Goal: Complete application form

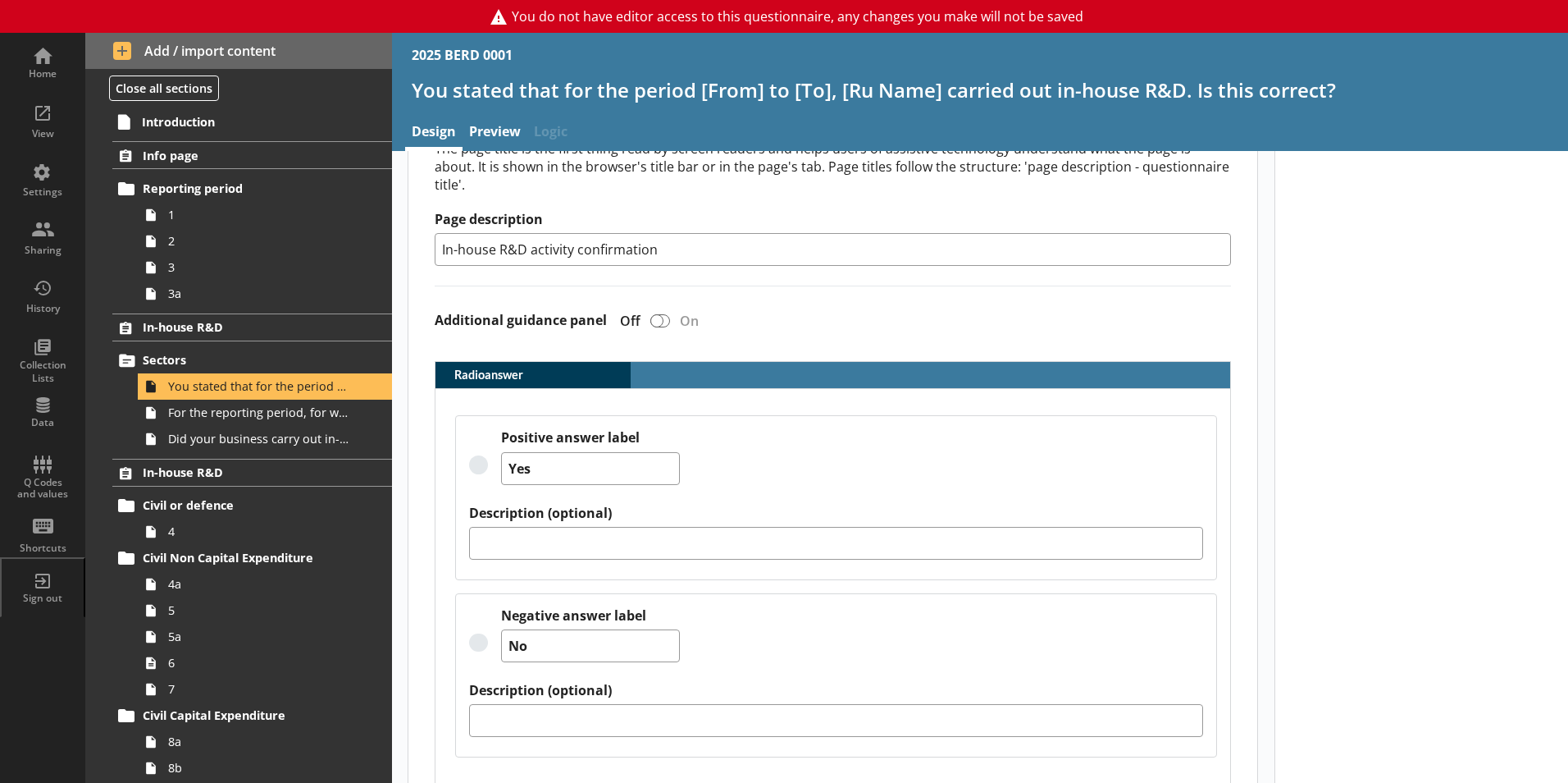
scroll to position [439, 0]
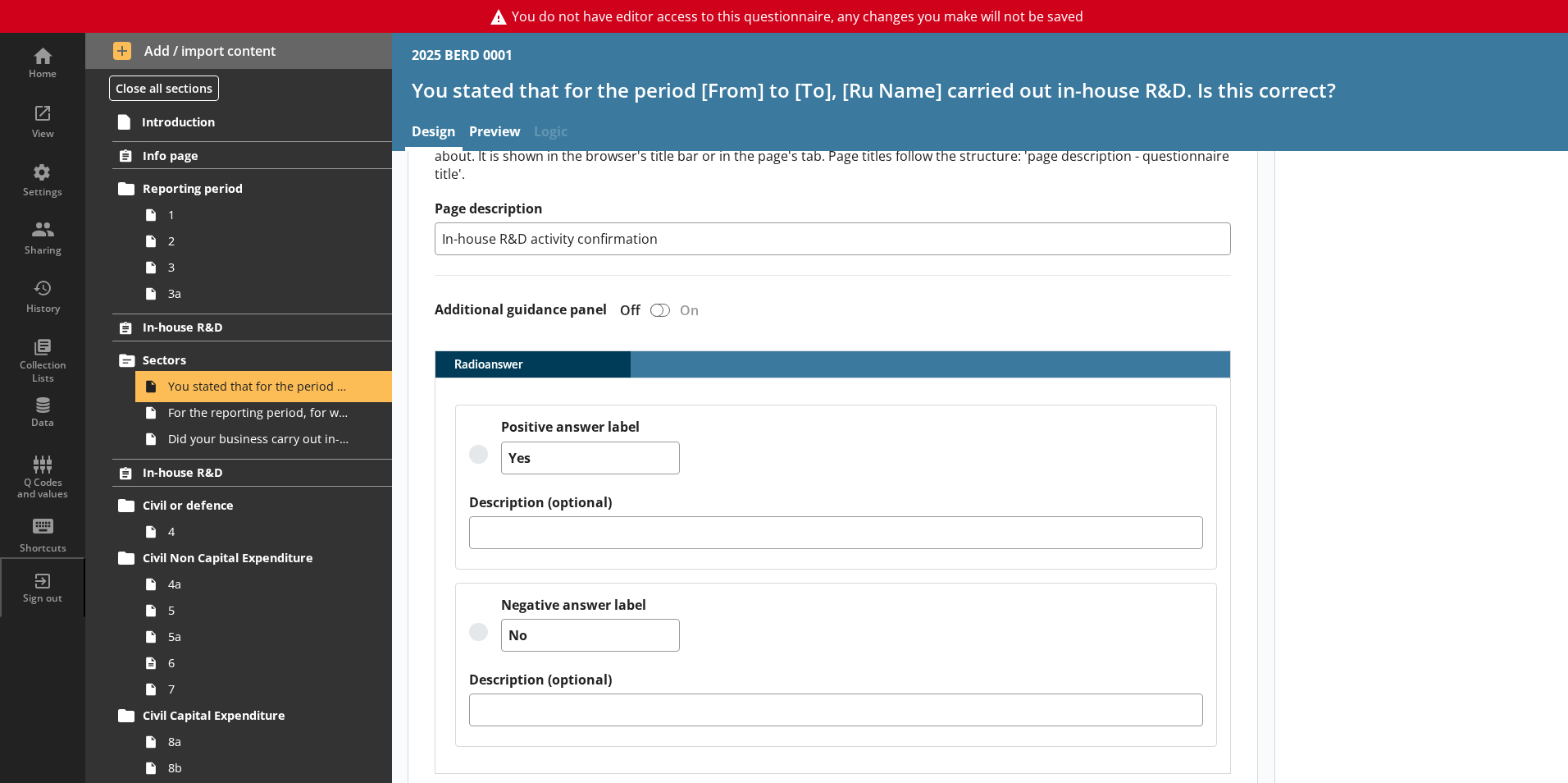
click at [279, 388] on span "You stated that for the period [From] to [To], [Ru Name] carried out in-house R…" at bounding box center [259, 385] width 182 height 15
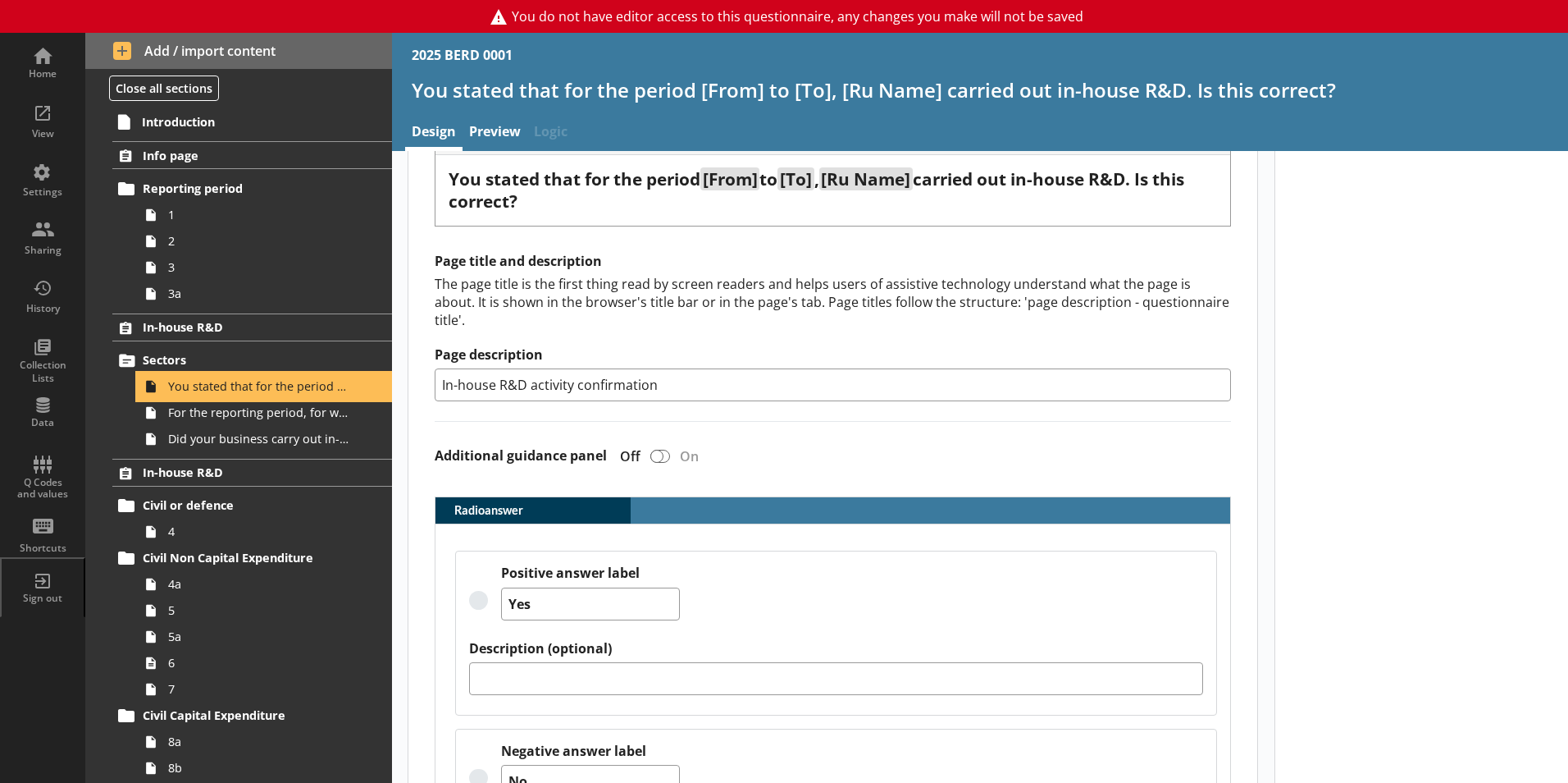
scroll to position [29, 0]
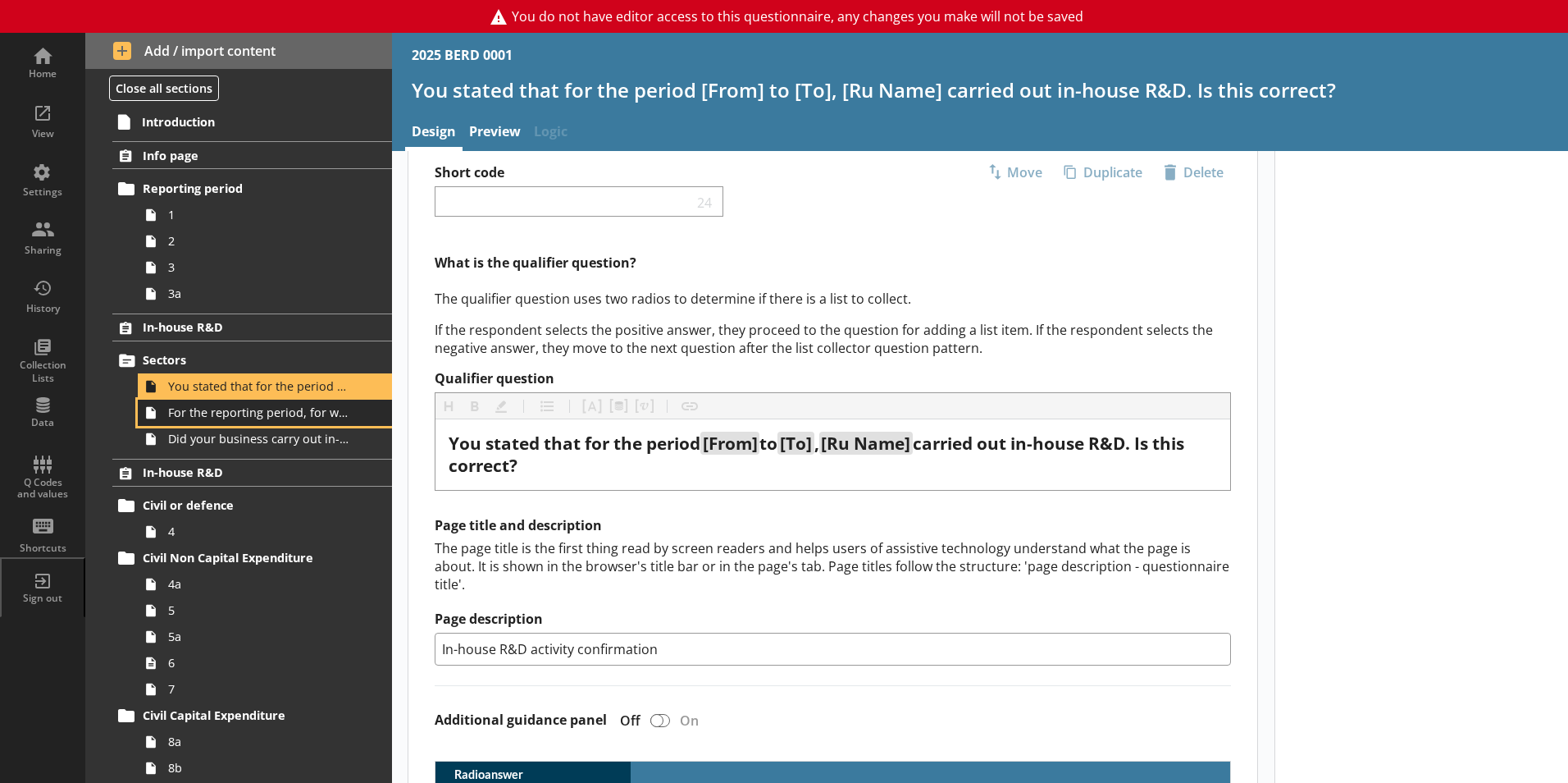
click at [305, 412] on span "For the reporting period, for which of the following product codes has your bus…" at bounding box center [259, 411] width 182 height 15
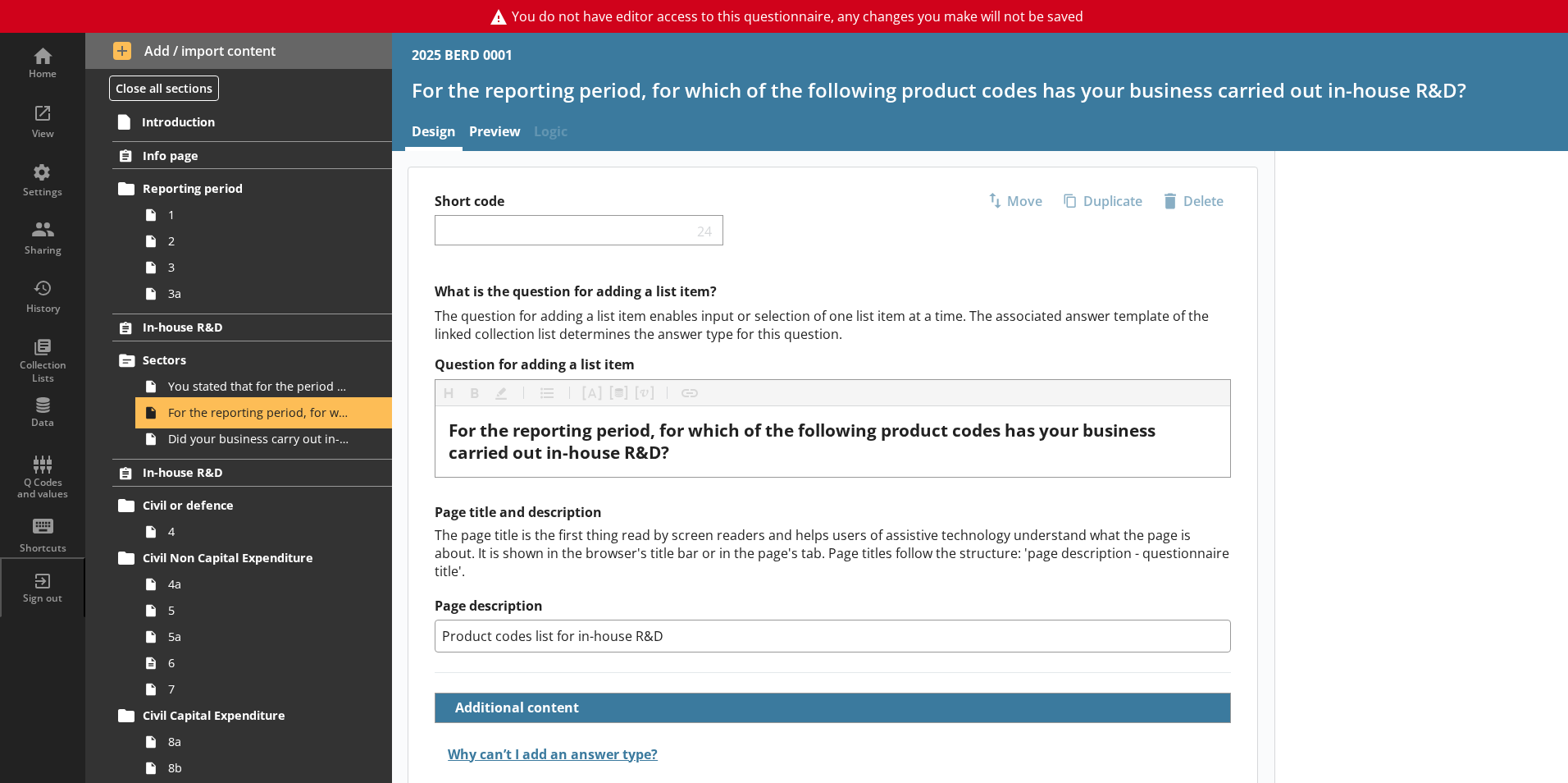
click at [305, 412] on span "For the reporting period, for which of the following product codes has your bus…" at bounding box center [259, 411] width 182 height 15
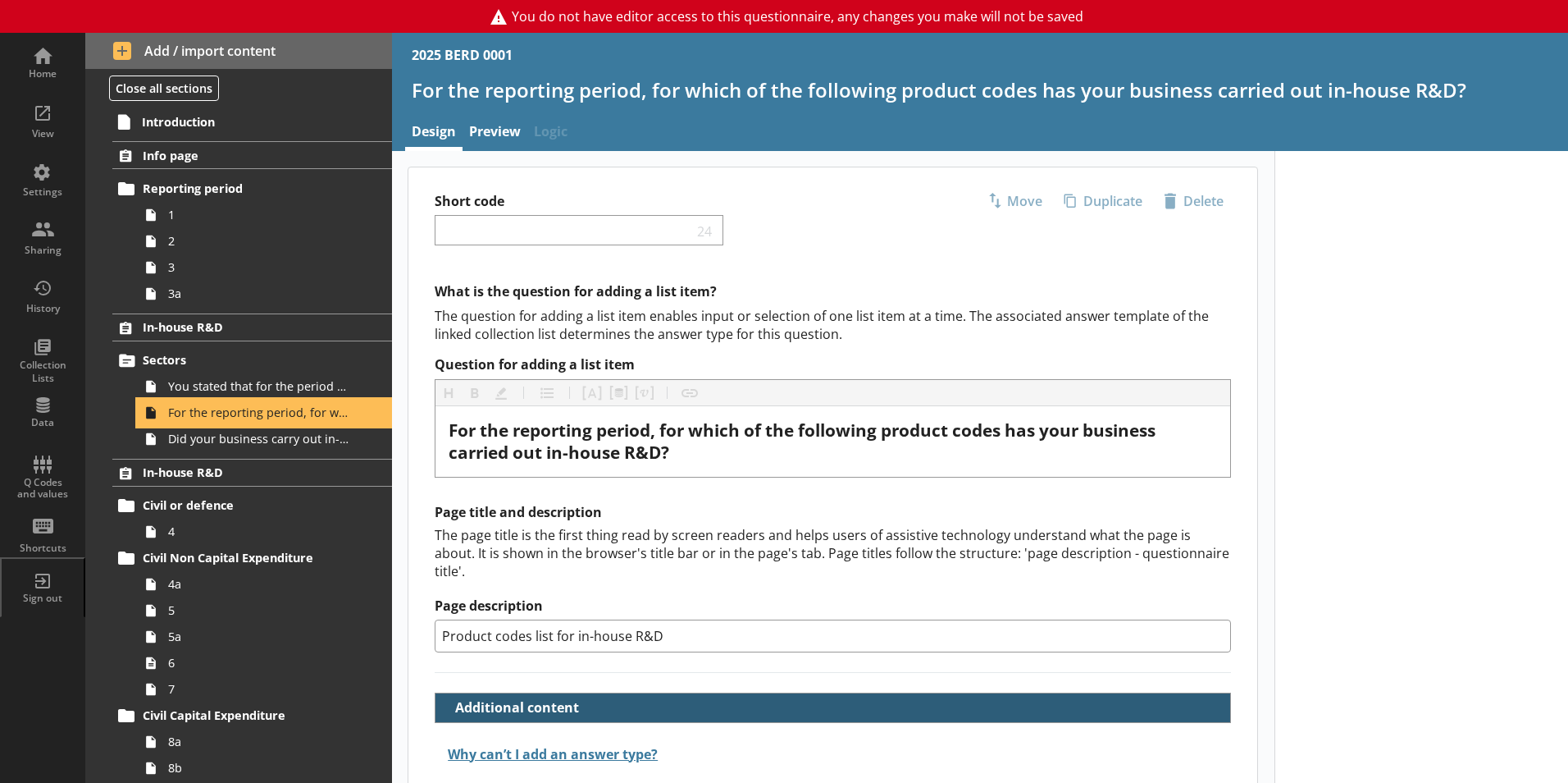
scroll to position [78, 0]
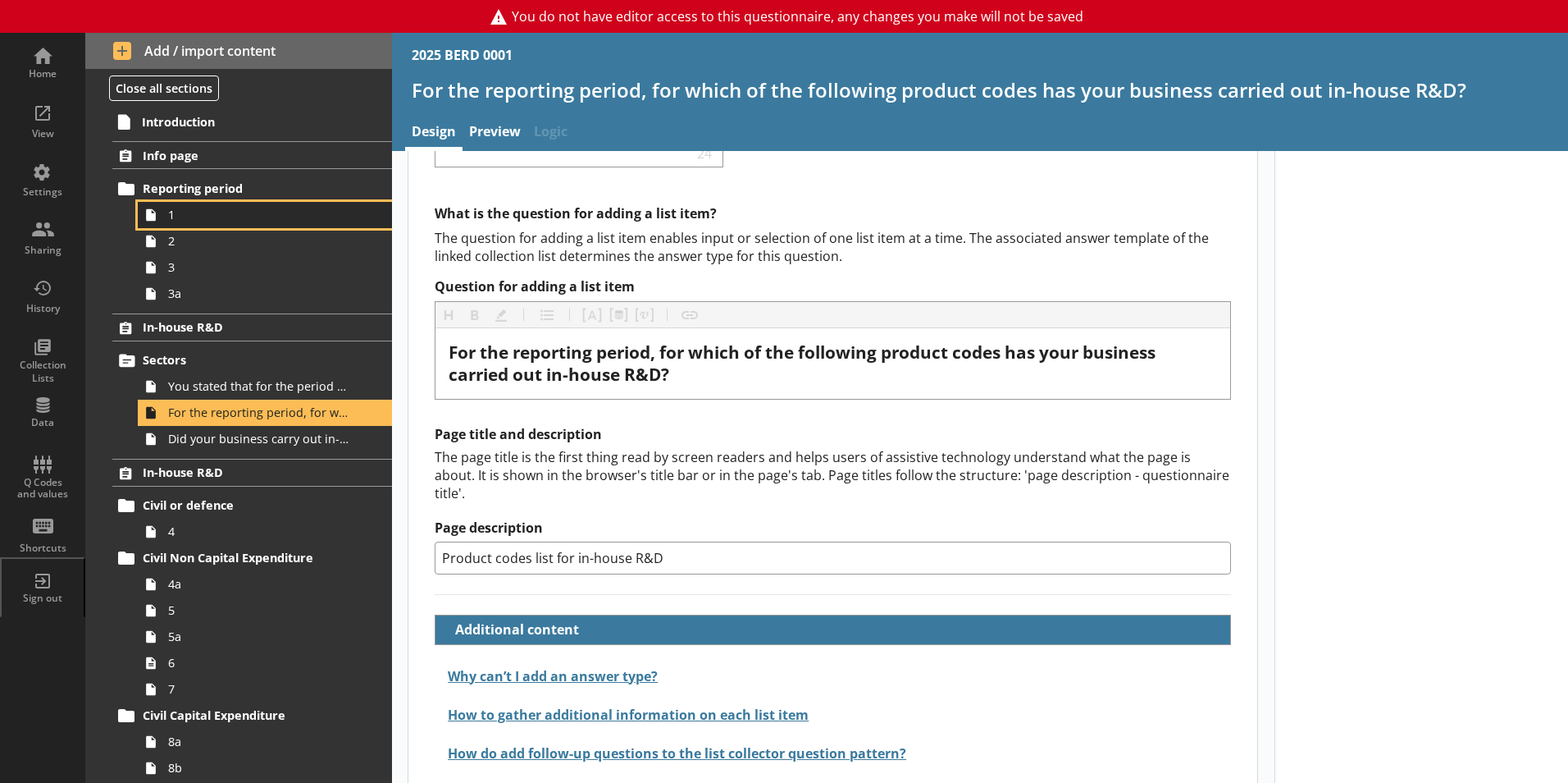
click at [187, 216] on span "1" at bounding box center [259, 214] width 182 height 15
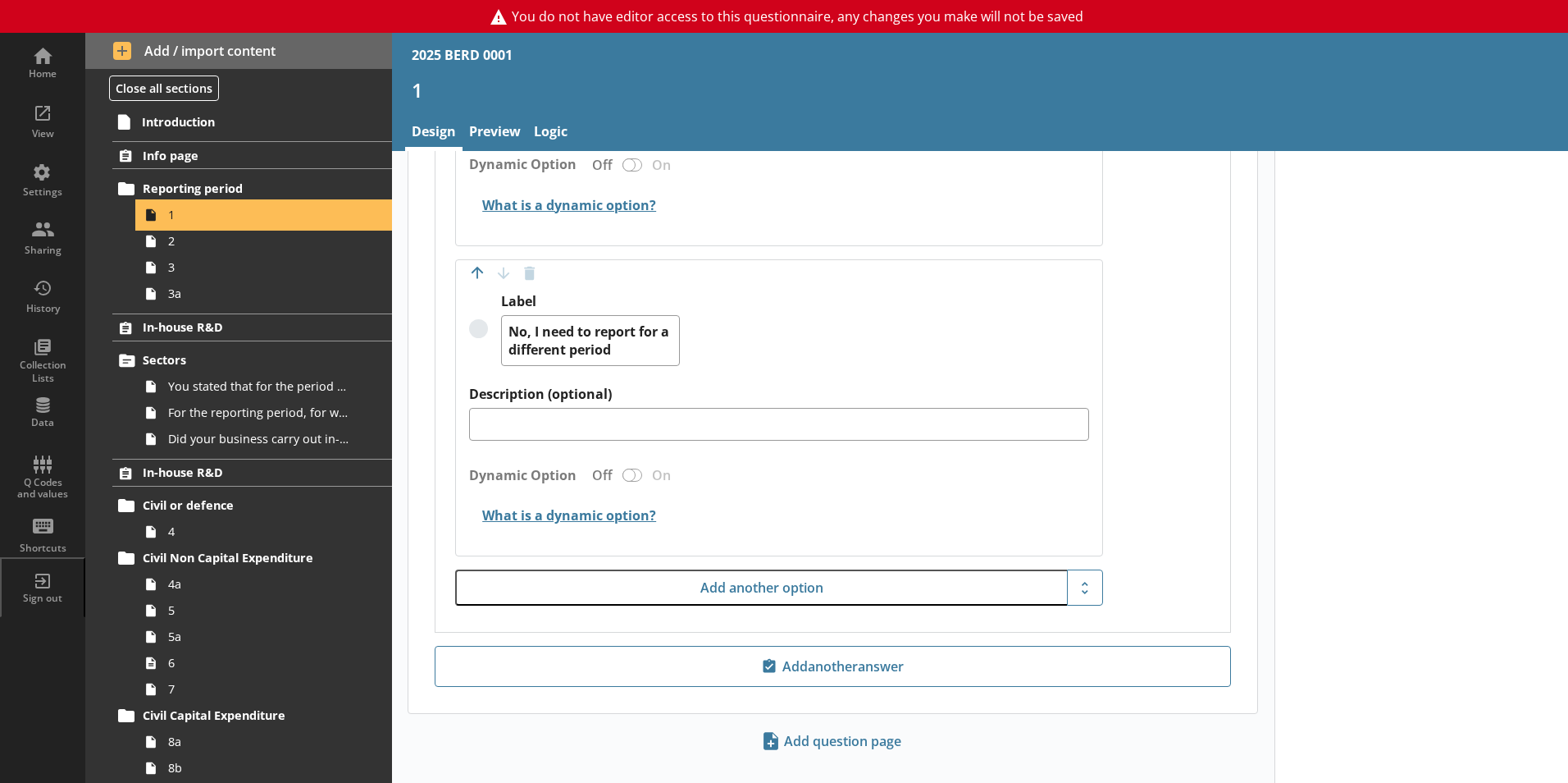
scroll to position [1413, 0]
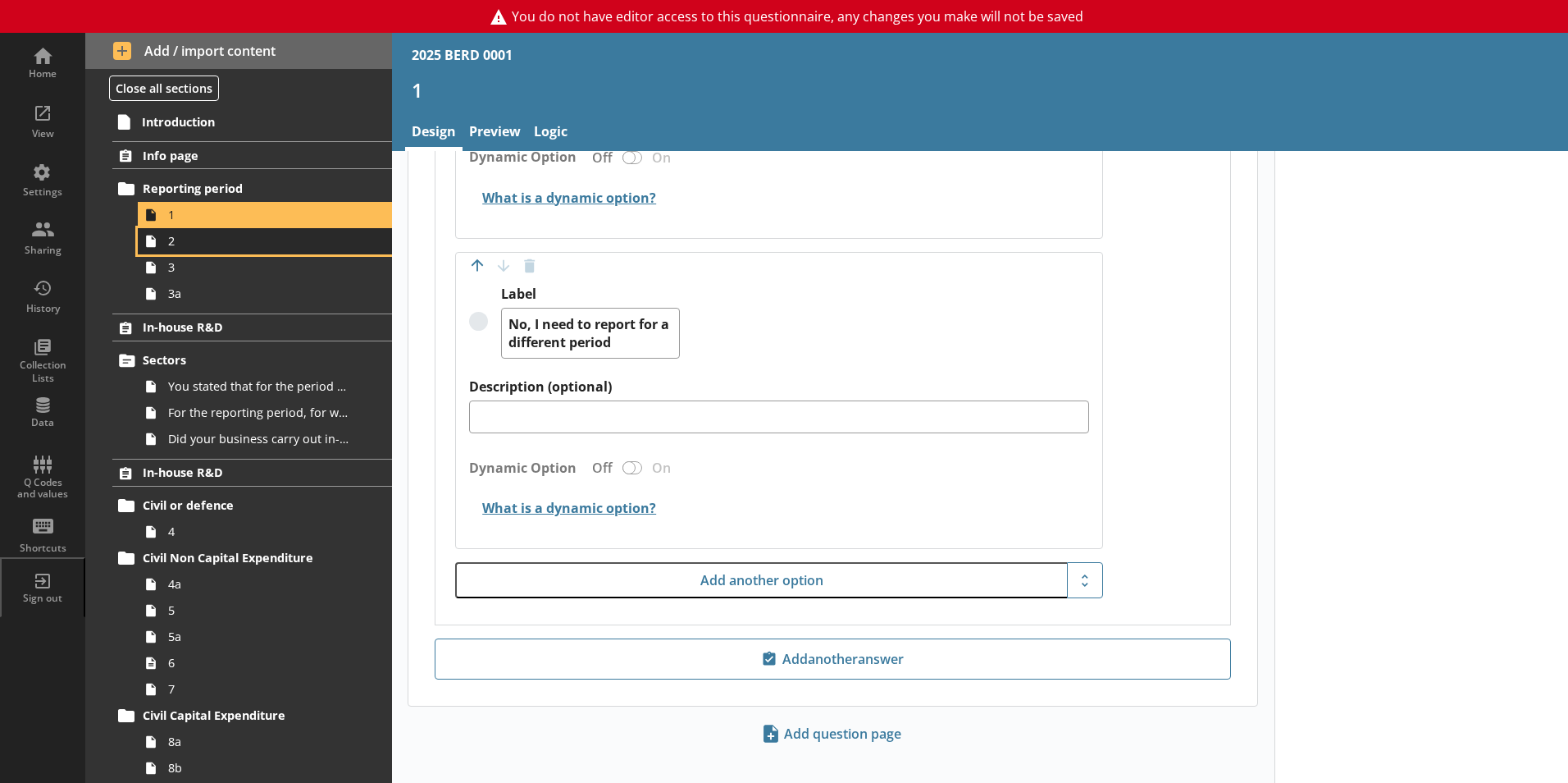
click at [178, 253] on link "2" at bounding box center [265, 241] width 255 height 26
type textarea "x"
select select "ref_p_end_date"
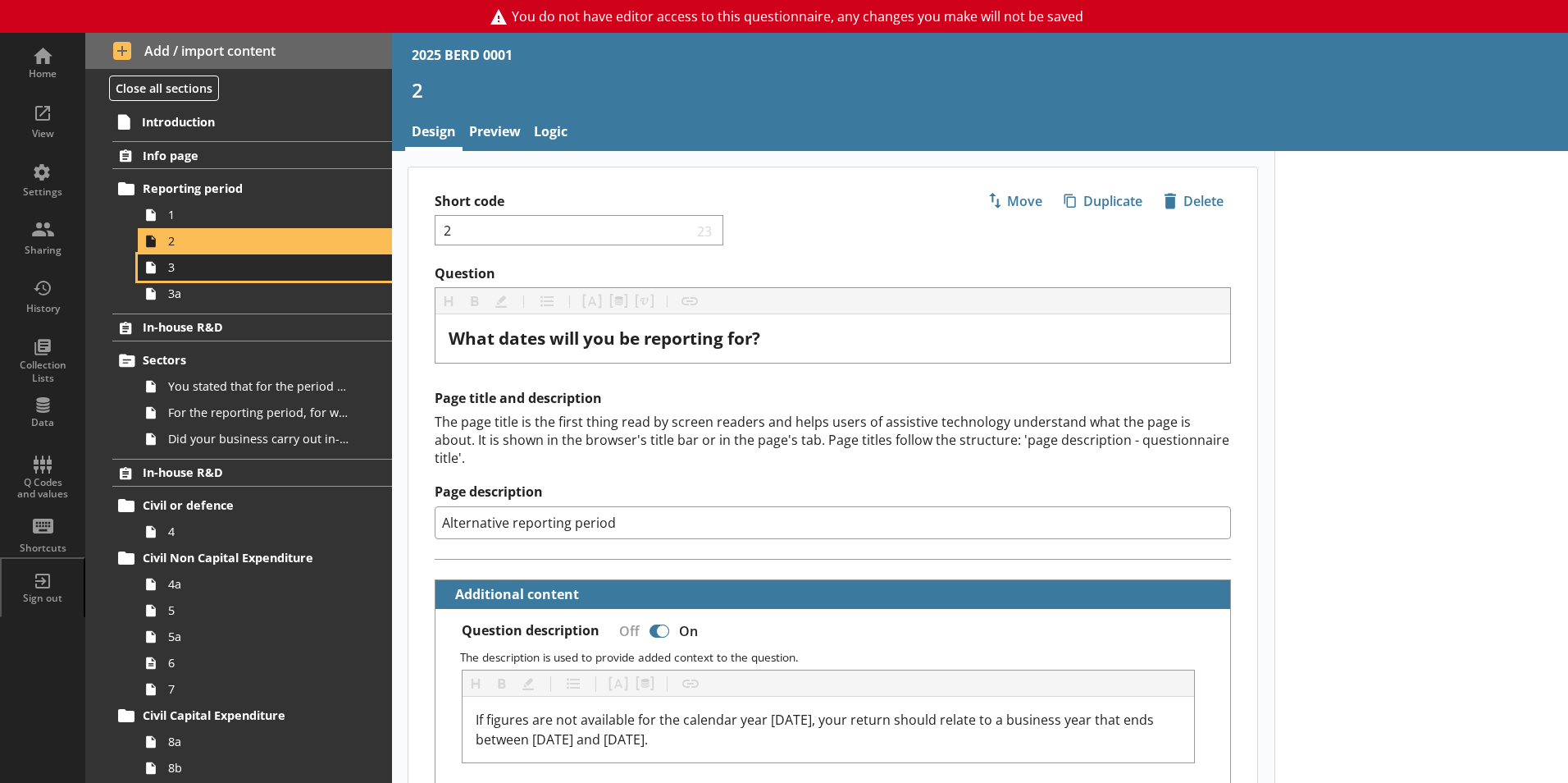
click at [172, 277] on link "3" at bounding box center [265, 267] width 255 height 26
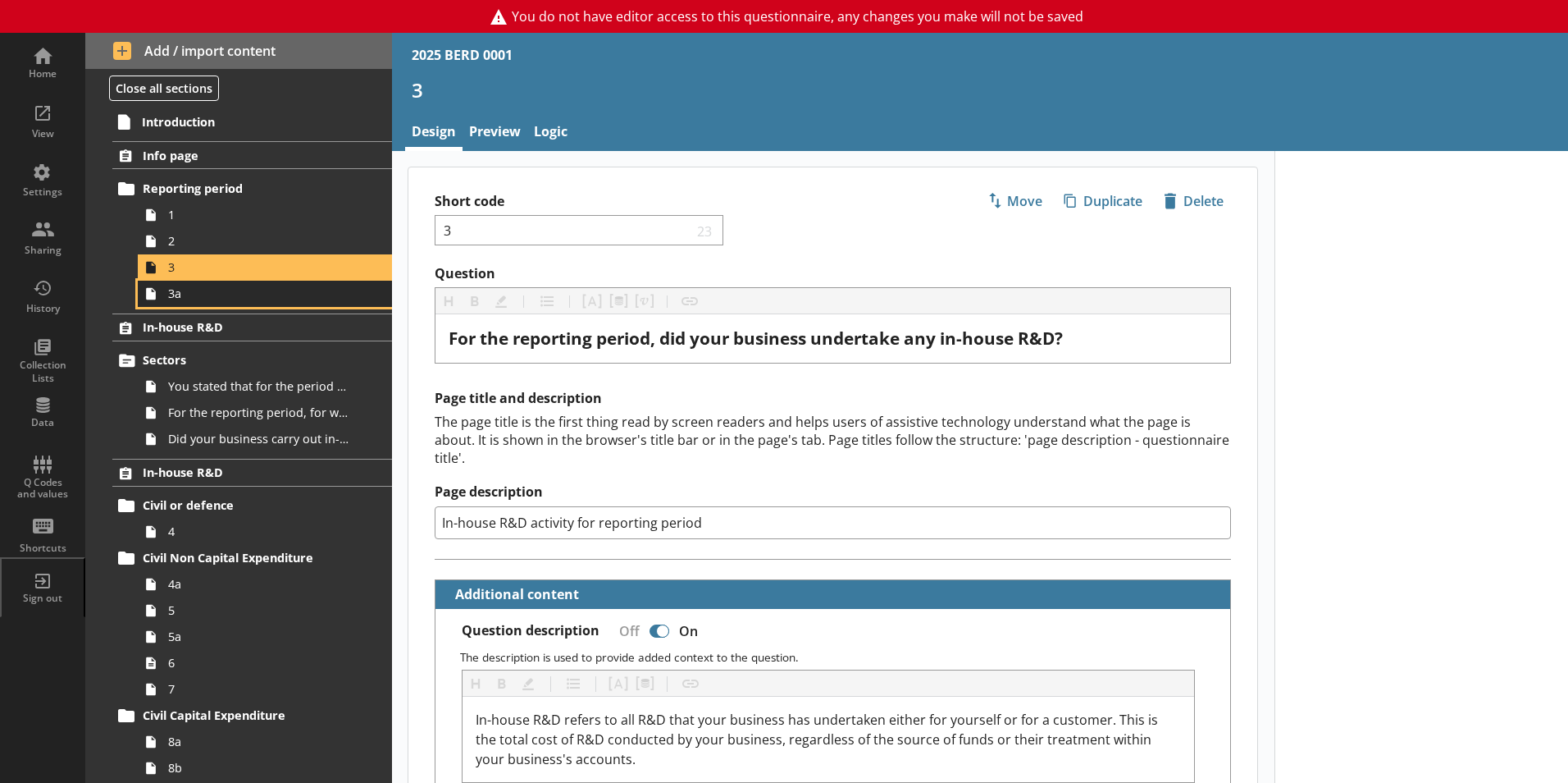
click at [174, 304] on link "3a" at bounding box center [265, 294] width 255 height 26
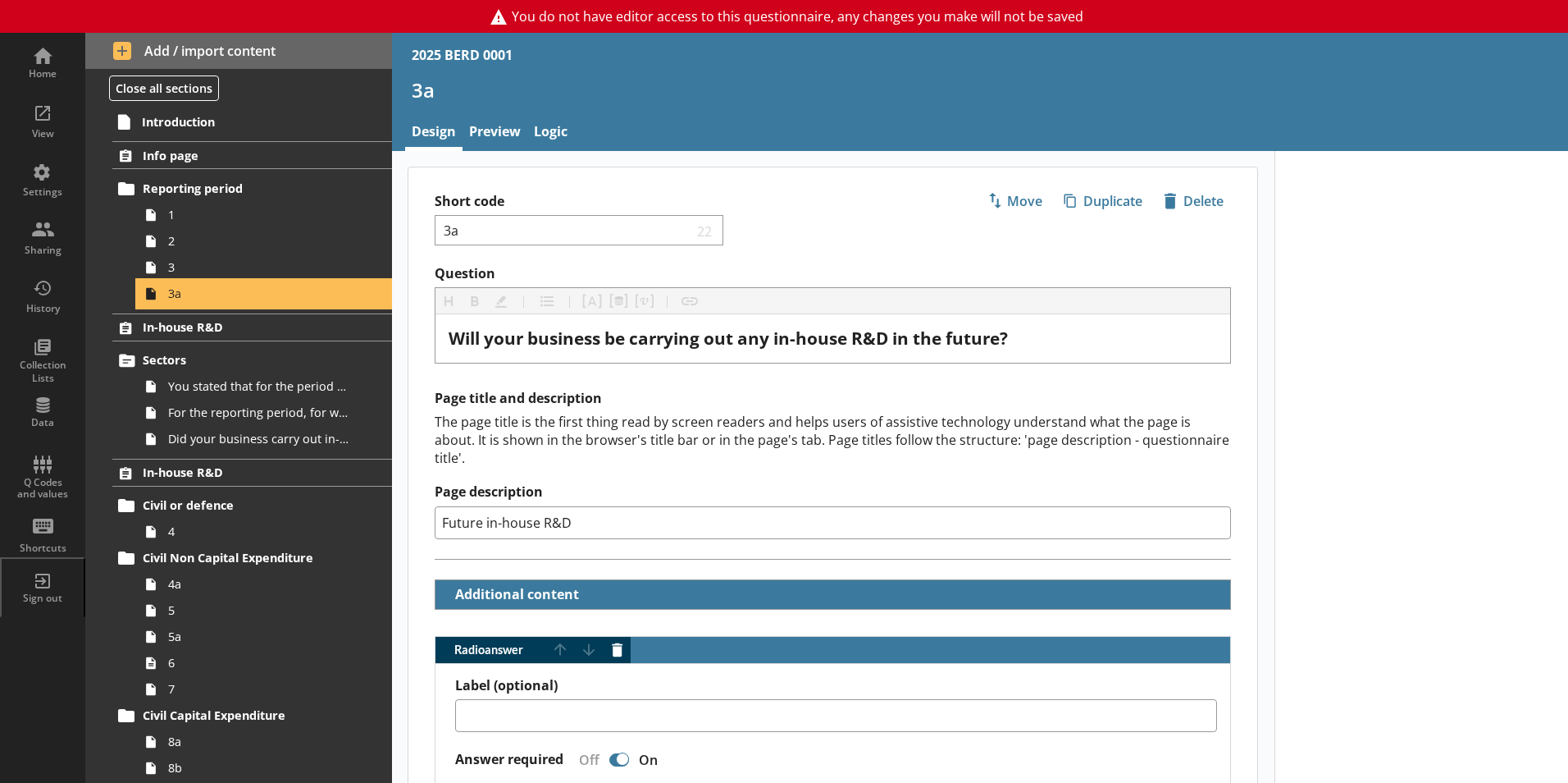
type textarea "x"
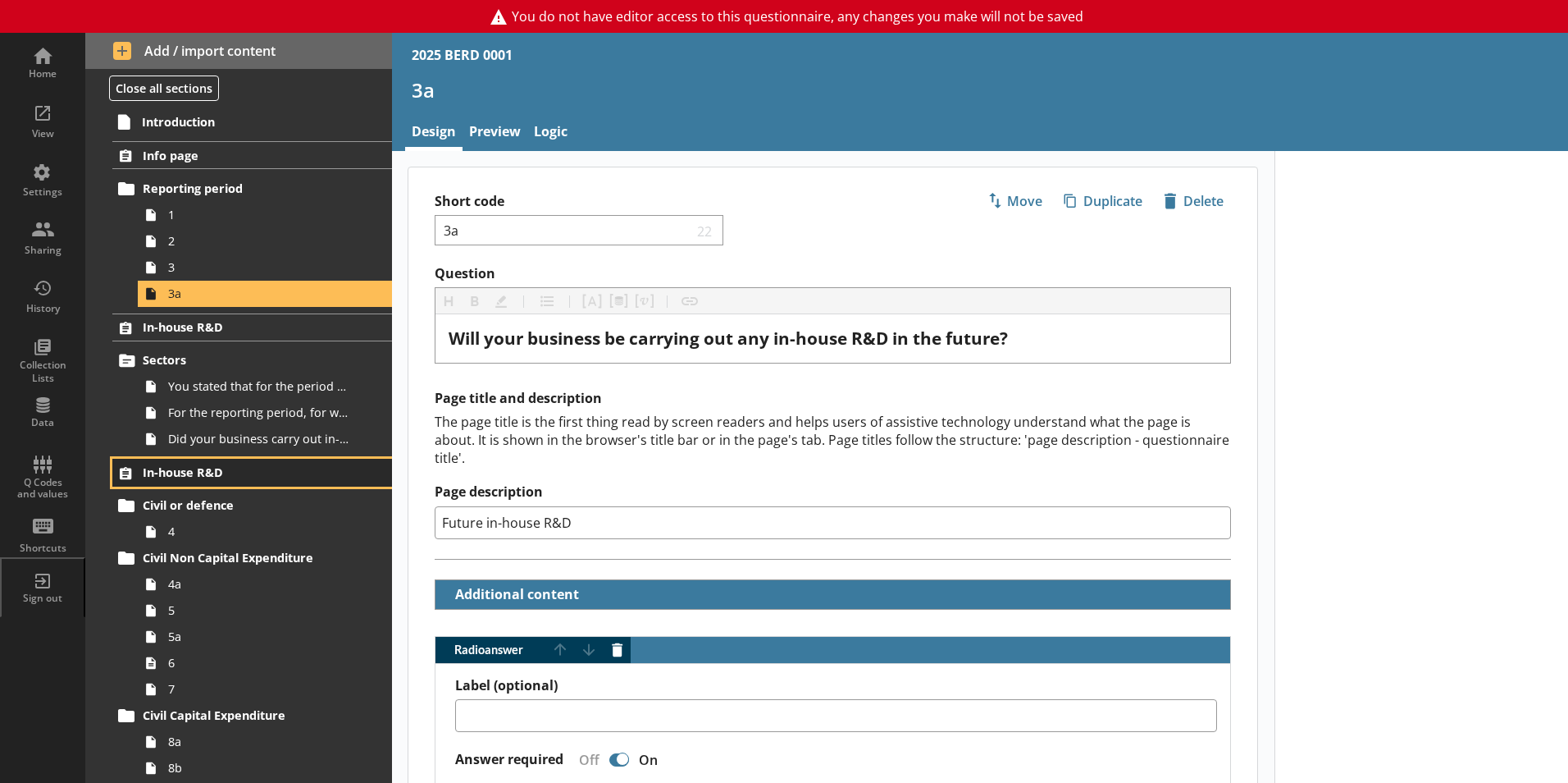
click at [192, 471] on span "In-house R&D" at bounding box center [243, 471] width 201 height 15
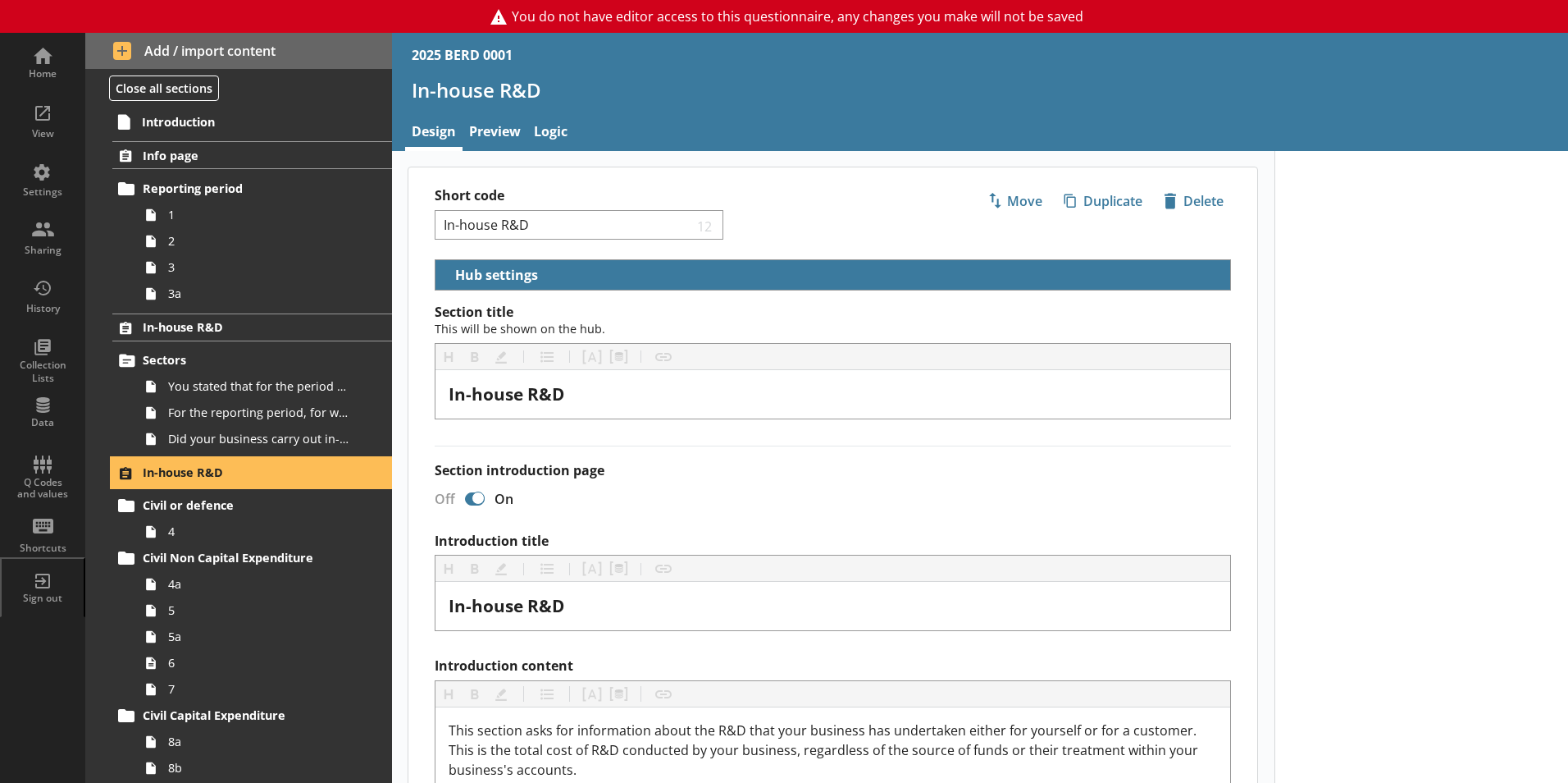
select select "ed5aa05f-910f-4662-9fcf-e405abfe6d58"
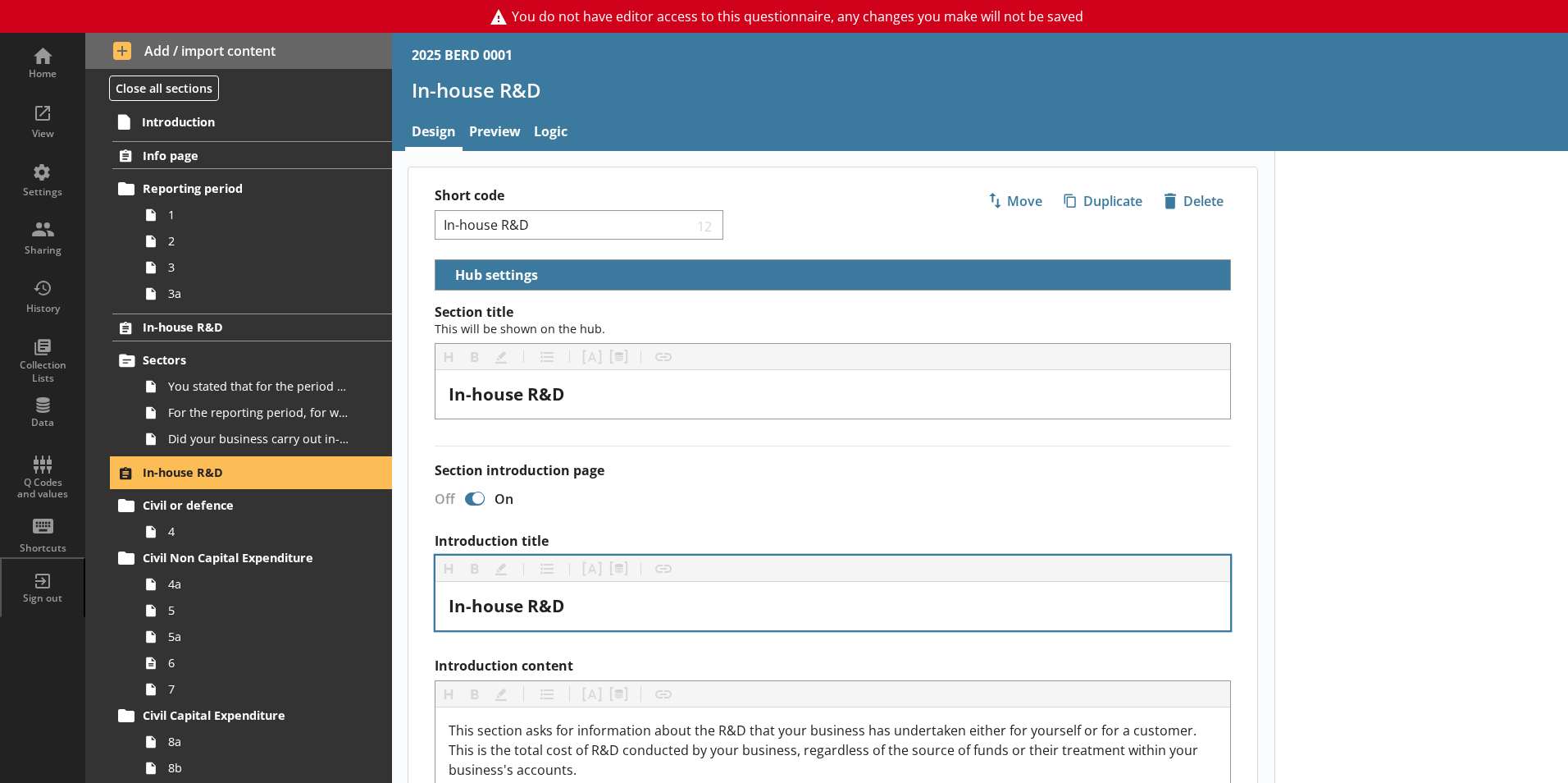
scroll to position [246, 0]
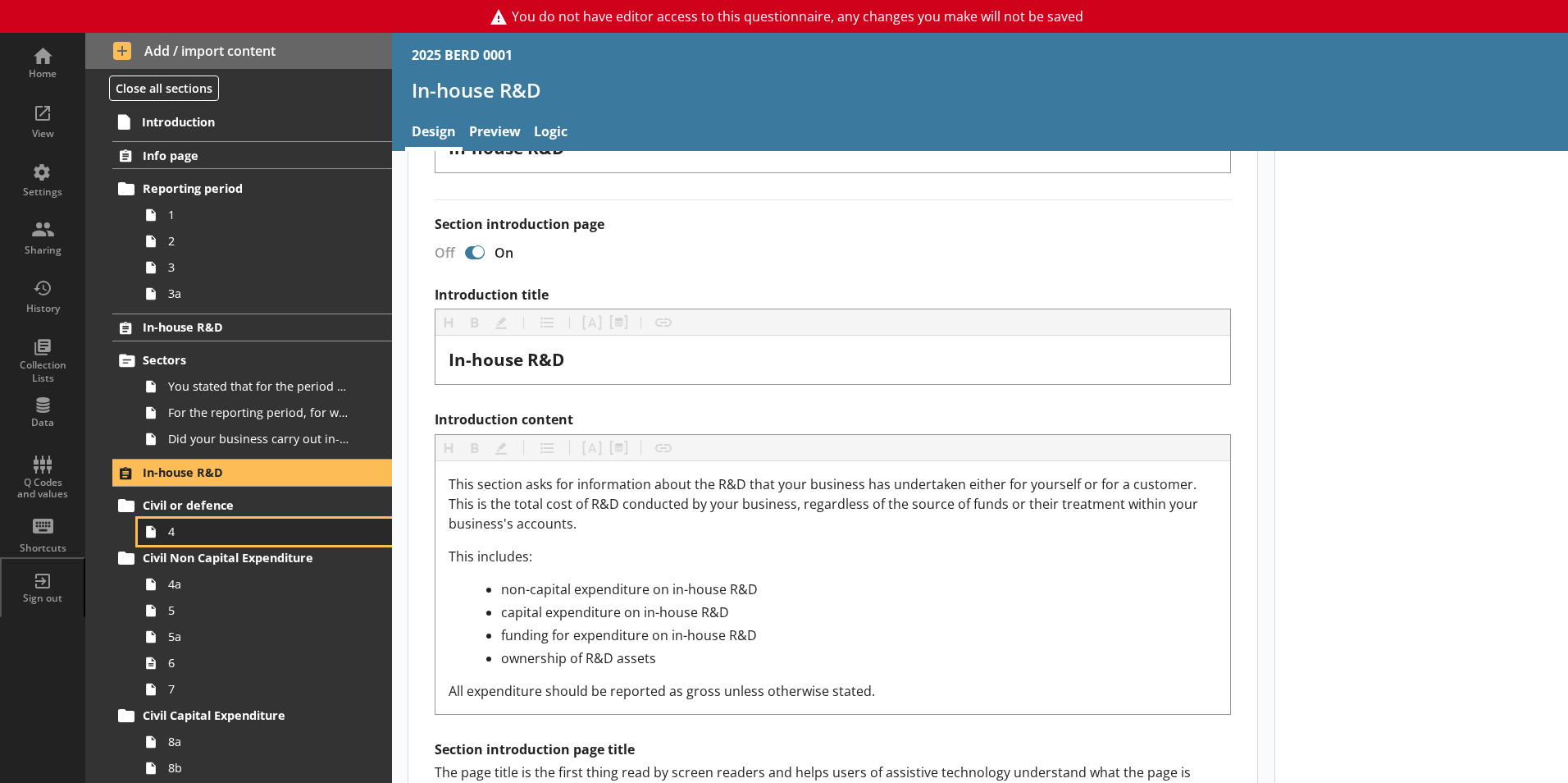
click at [195, 532] on span "4" at bounding box center [259, 530] width 182 height 15
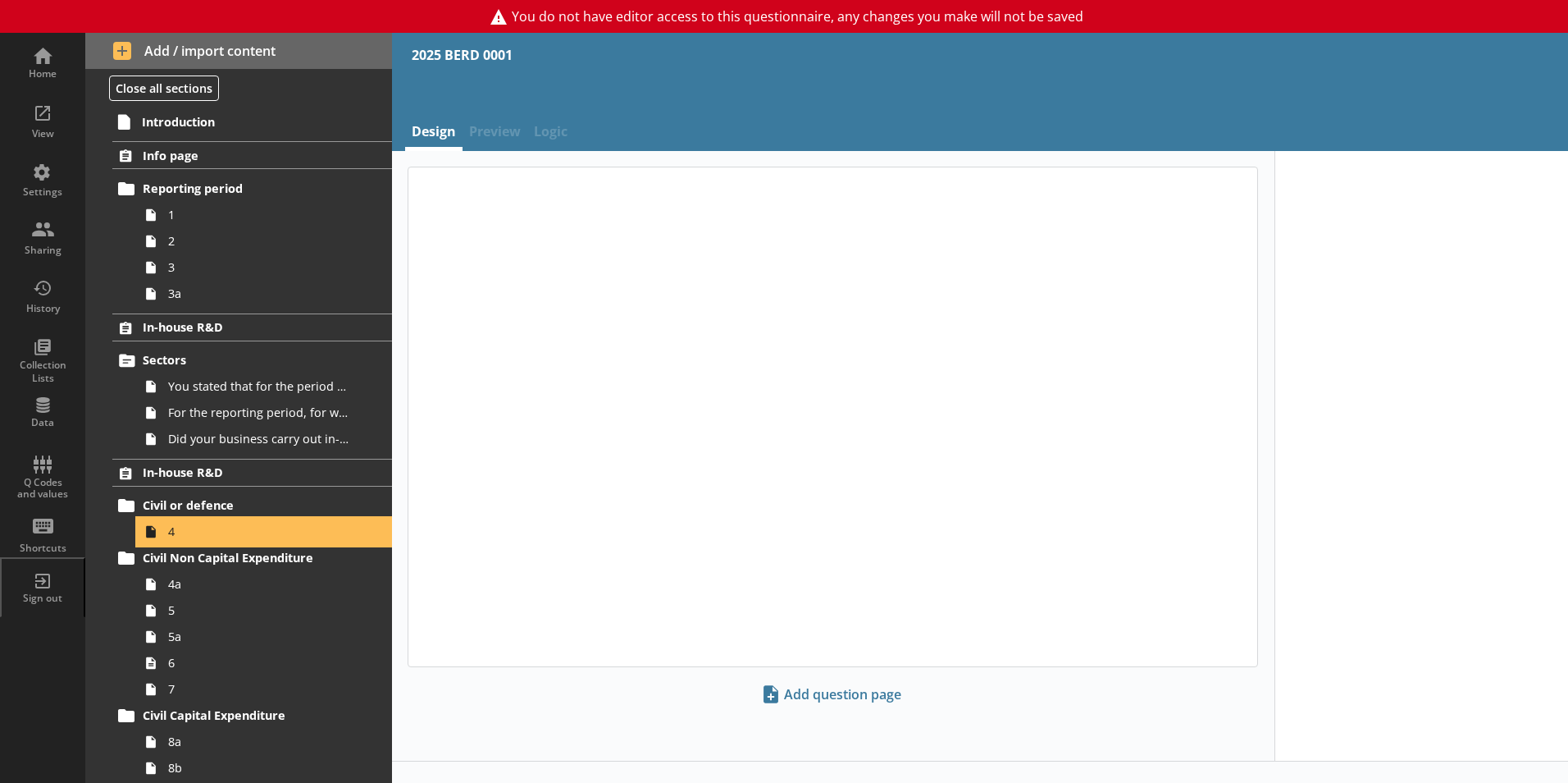
type textarea "x"
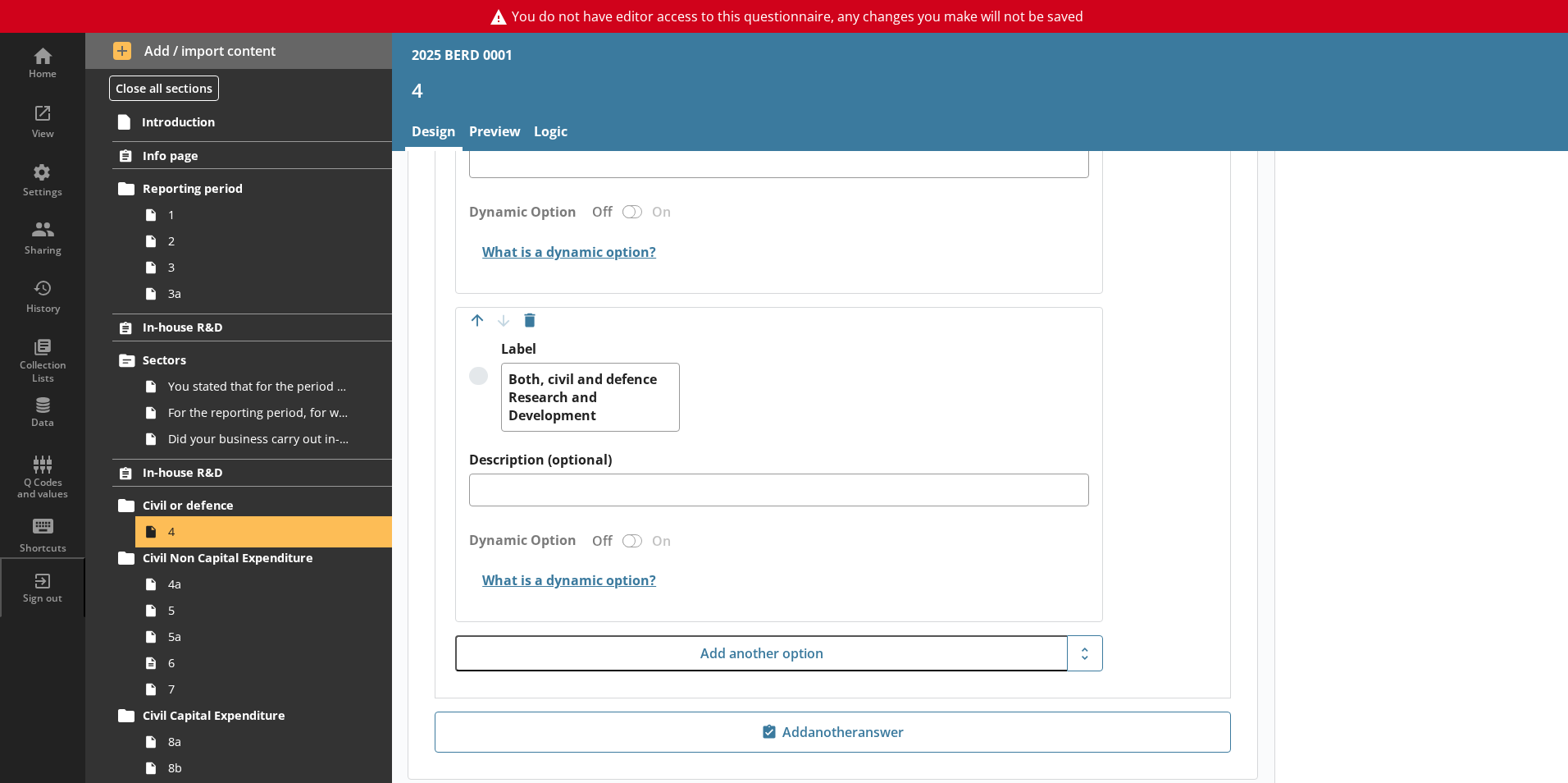
scroll to position [1691, 0]
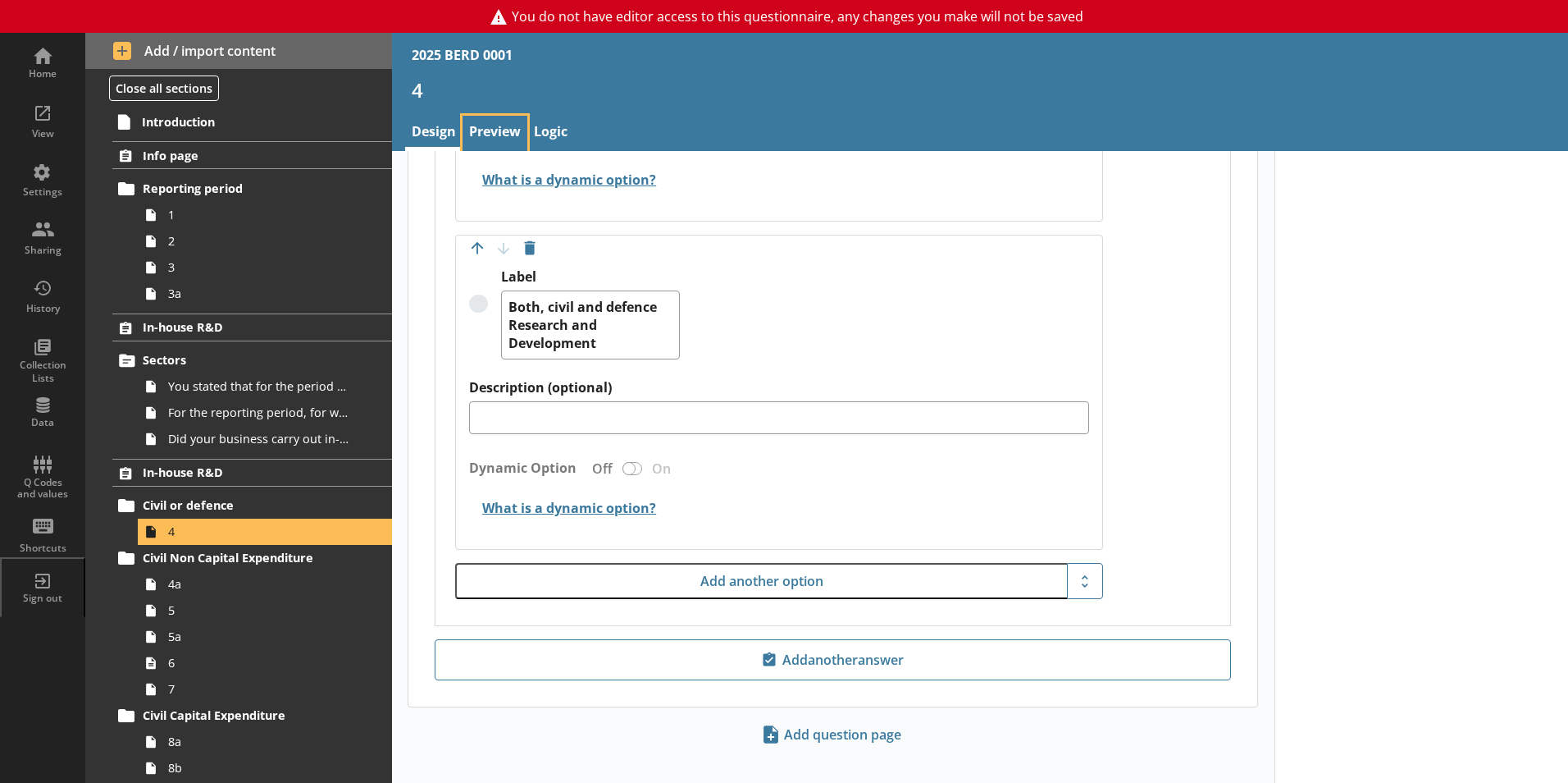
click at [510, 134] on link "Preview" at bounding box center [495, 133] width 65 height 35
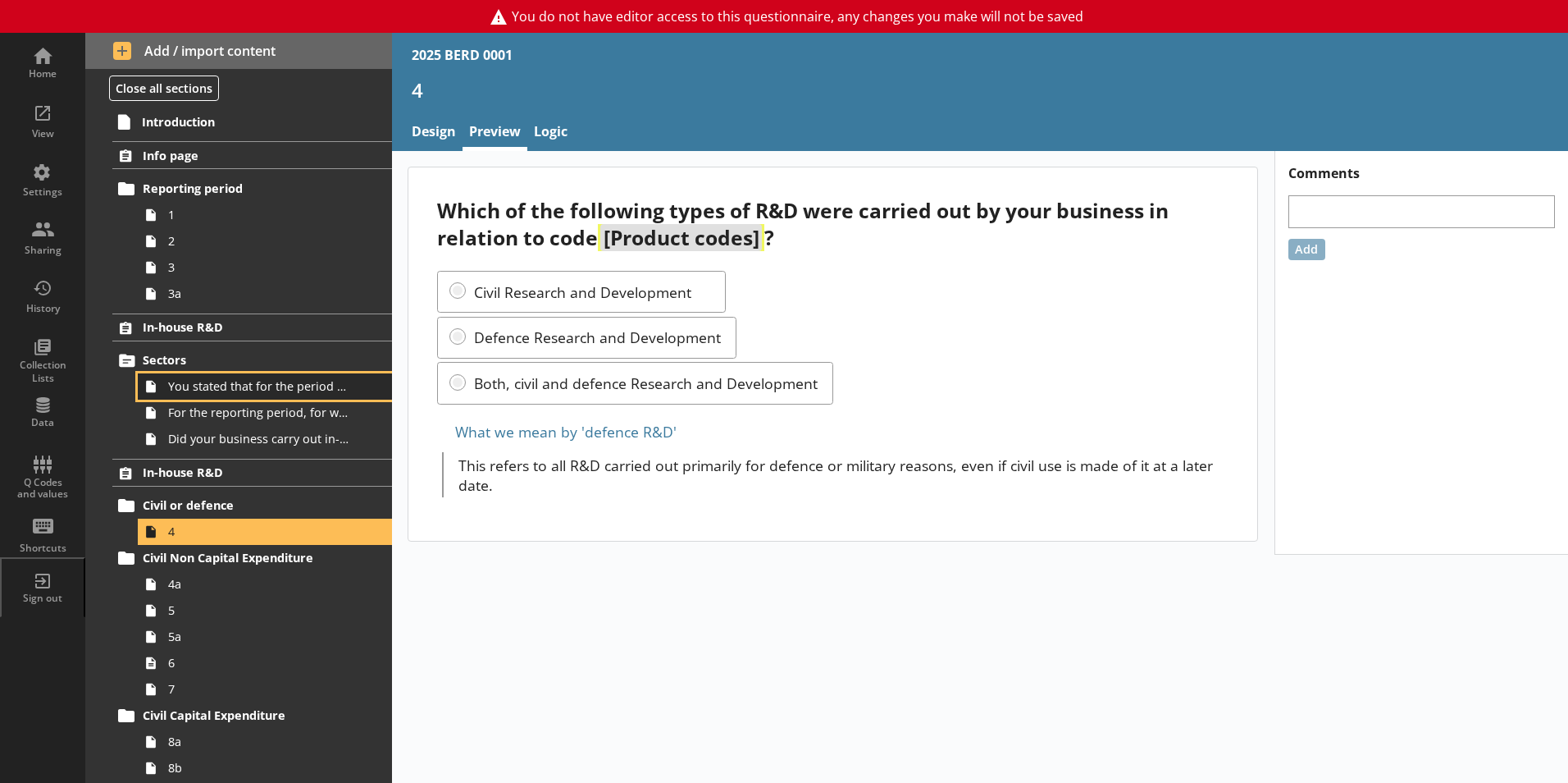
click at [195, 380] on span "You stated that for the period [From] to [To], [Ru Name] carried out in-house R…" at bounding box center [259, 385] width 182 height 15
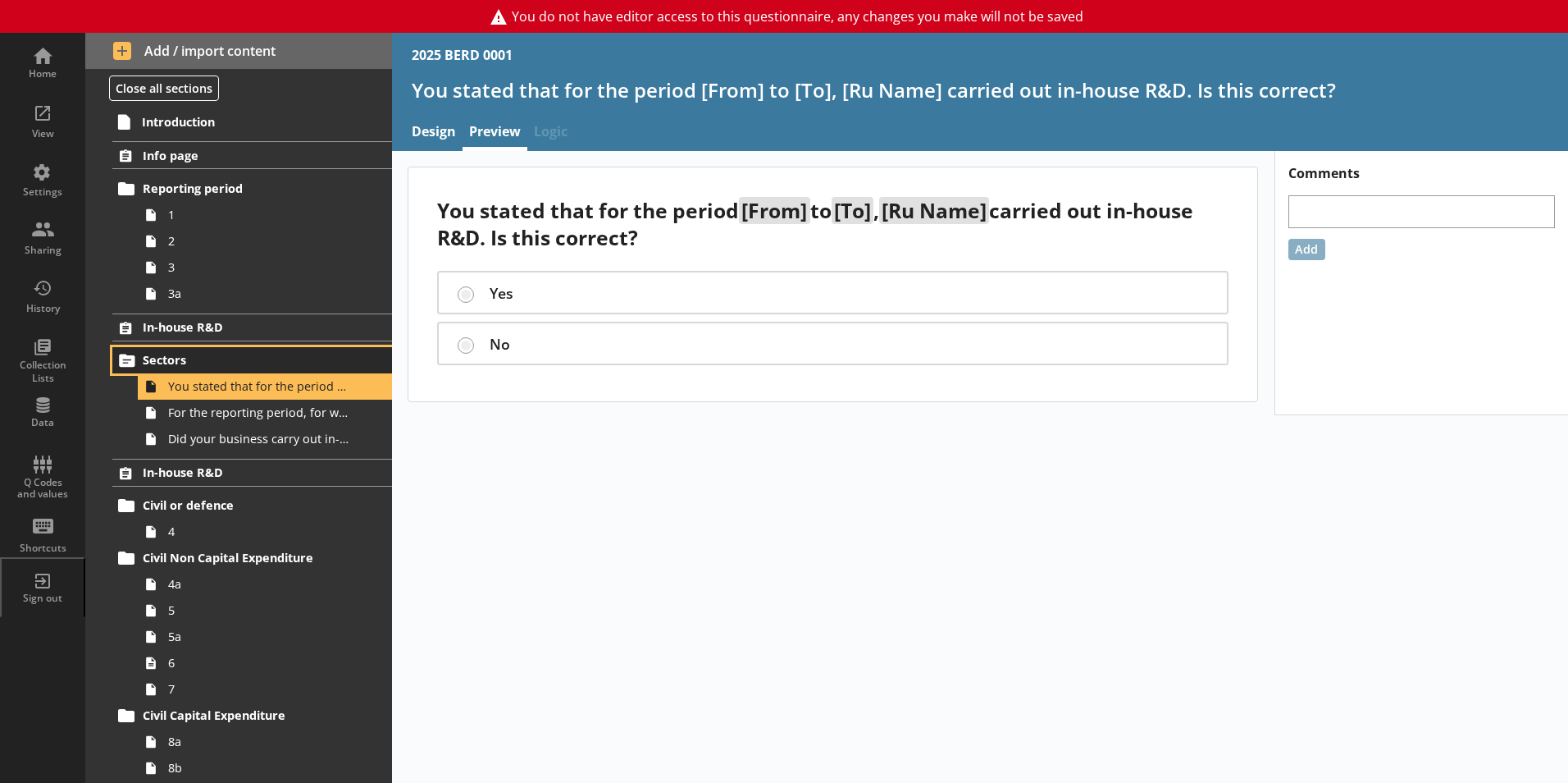
click at [168, 356] on span "Sectors" at bounding box center [243, 359] width 201 height 15
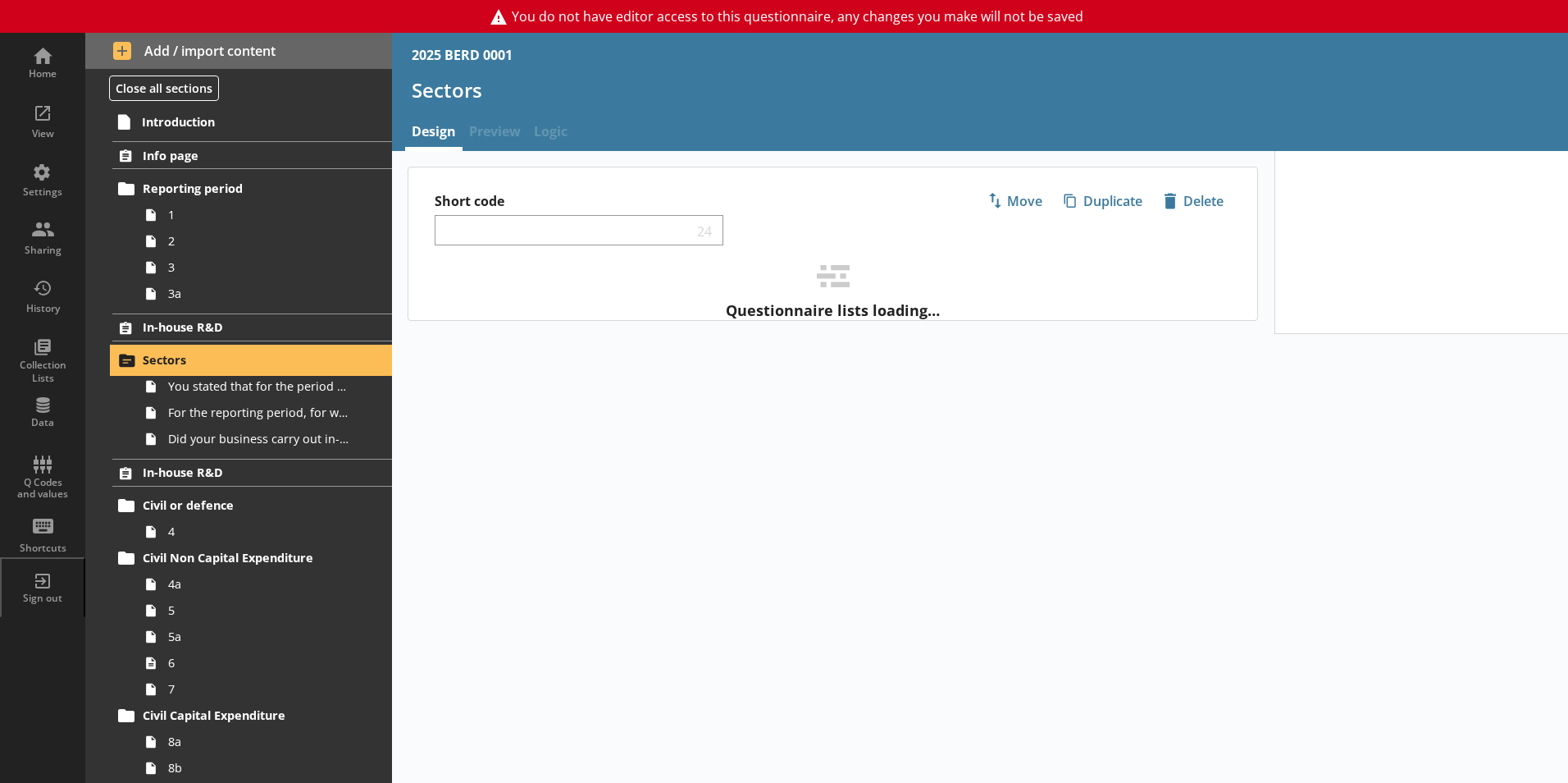
select select "ed5aa05f-910f-4662-9fcf-e405abfe6d58"
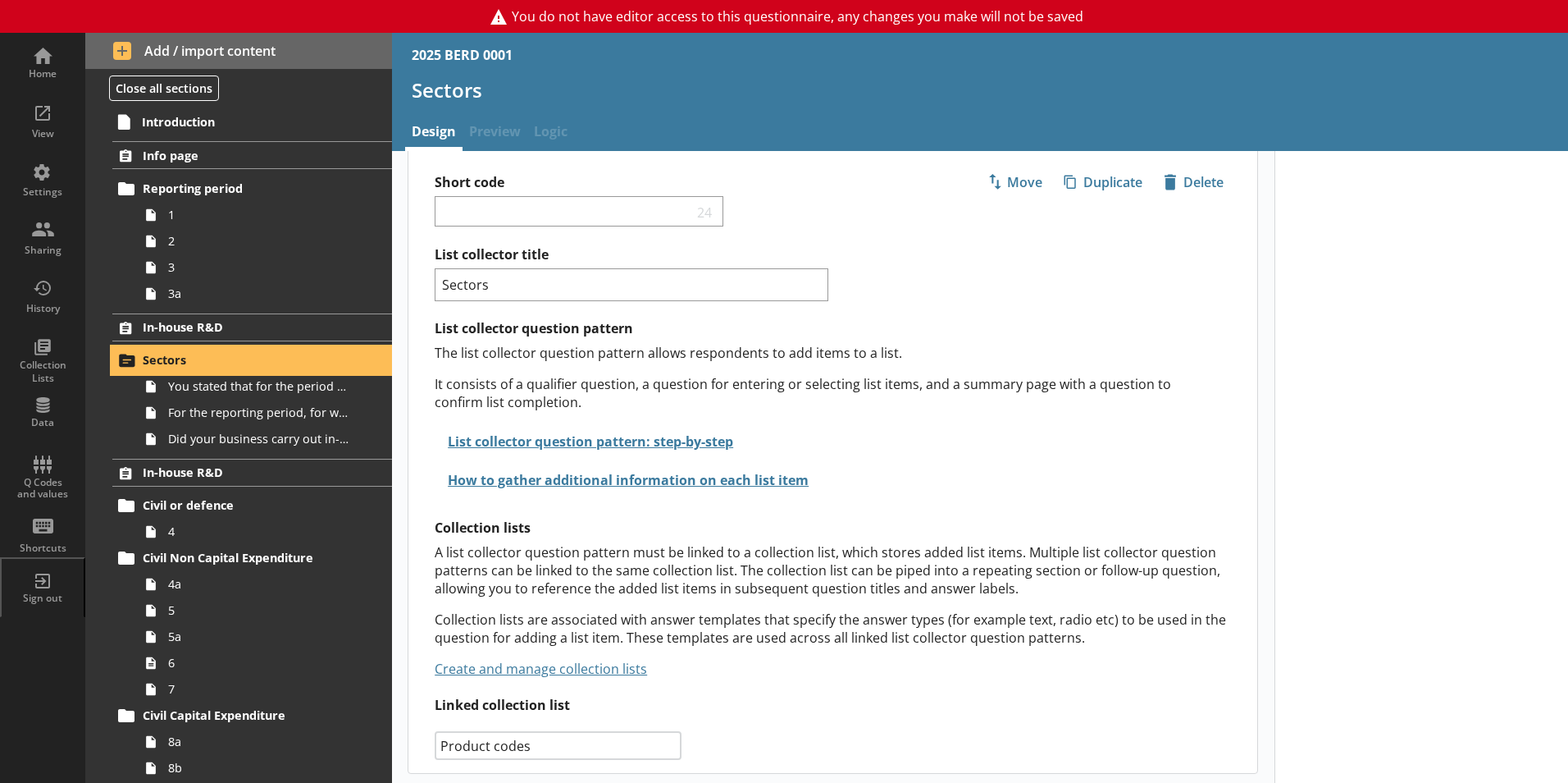
scroll to position [23, 0]
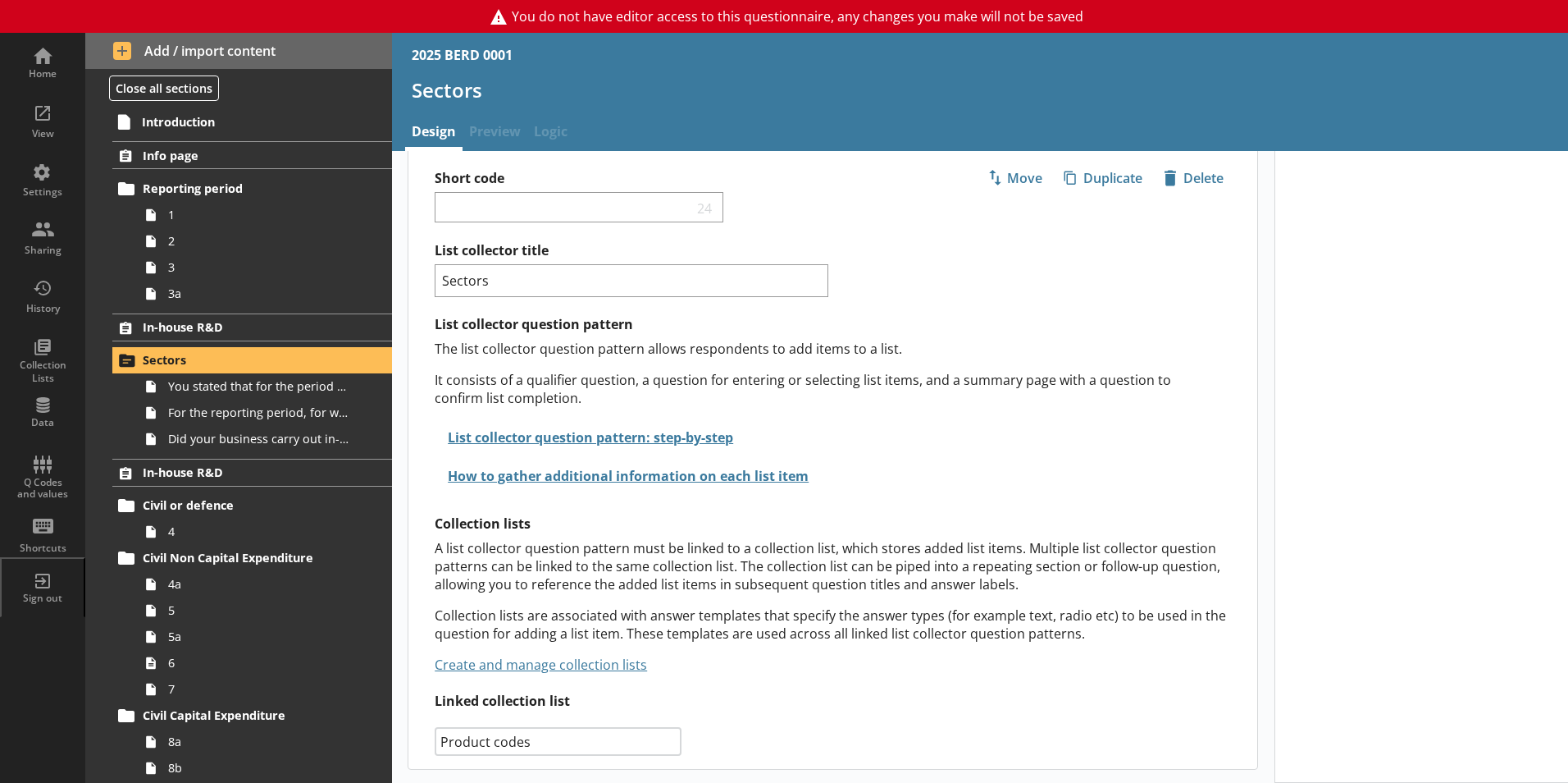
click at [1373, 366] on div at bounding box center [1421, 455] width 294 height 654
